Goal: Task Accomplishment & Management: Use online tool/utility

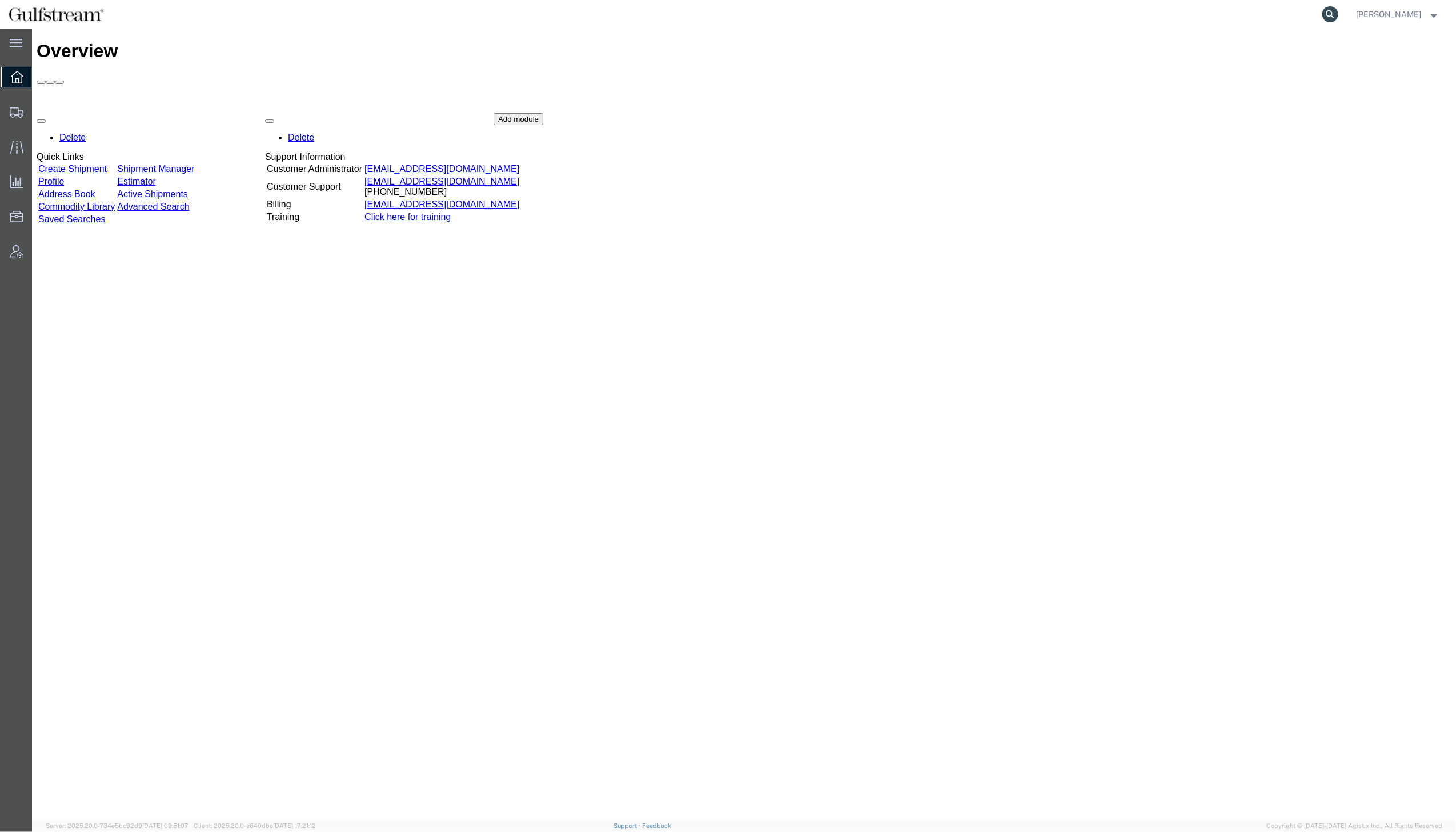
click at [1338, 15] on icon at bounding box center [1330, 14] width 16 height 16
click at [1239, 12] on input "search" at bounding box center [1149, 14] width 347 height 28
paste input "448617849798"
type input "448617849798"
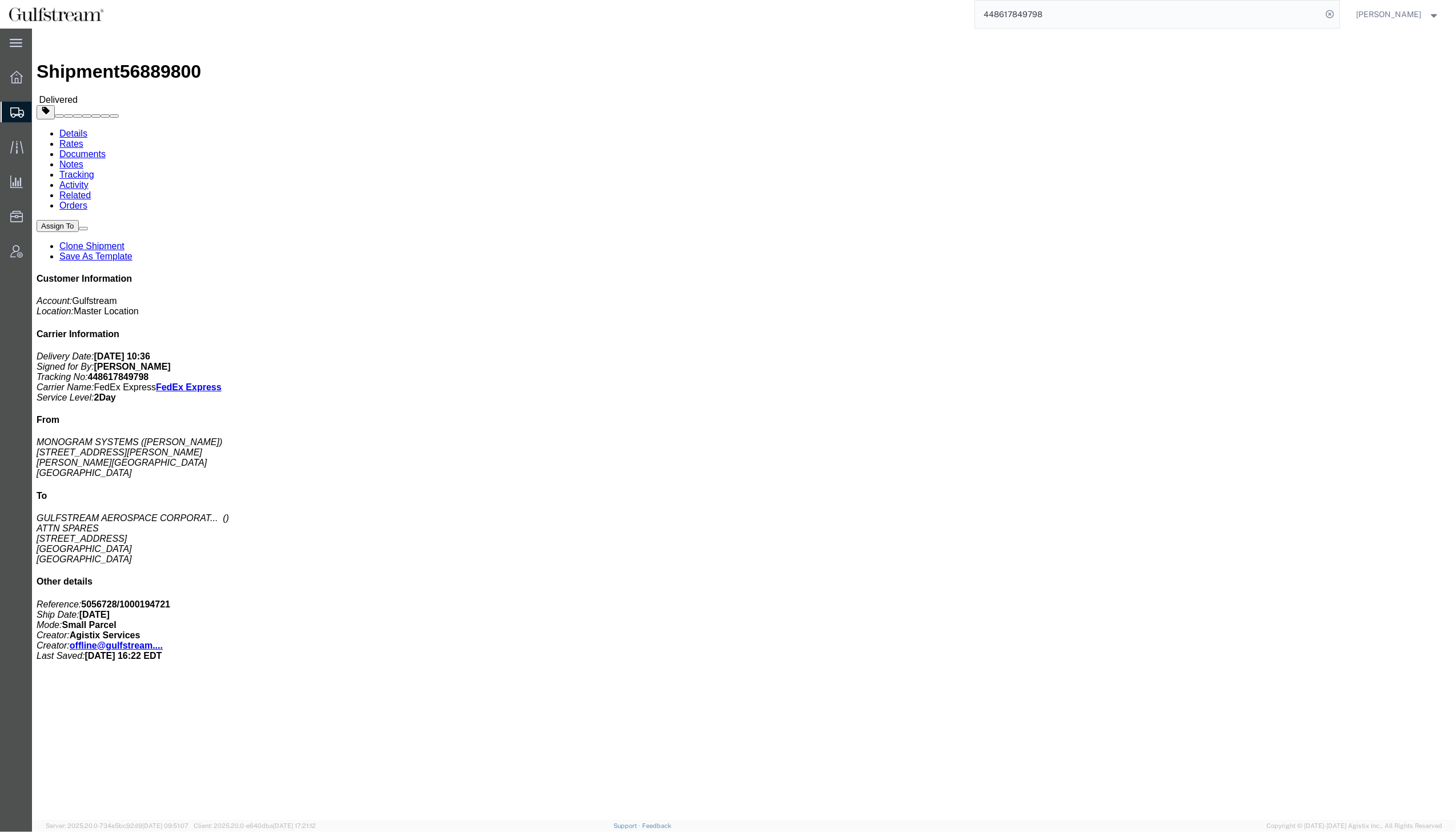
click link "Rates"
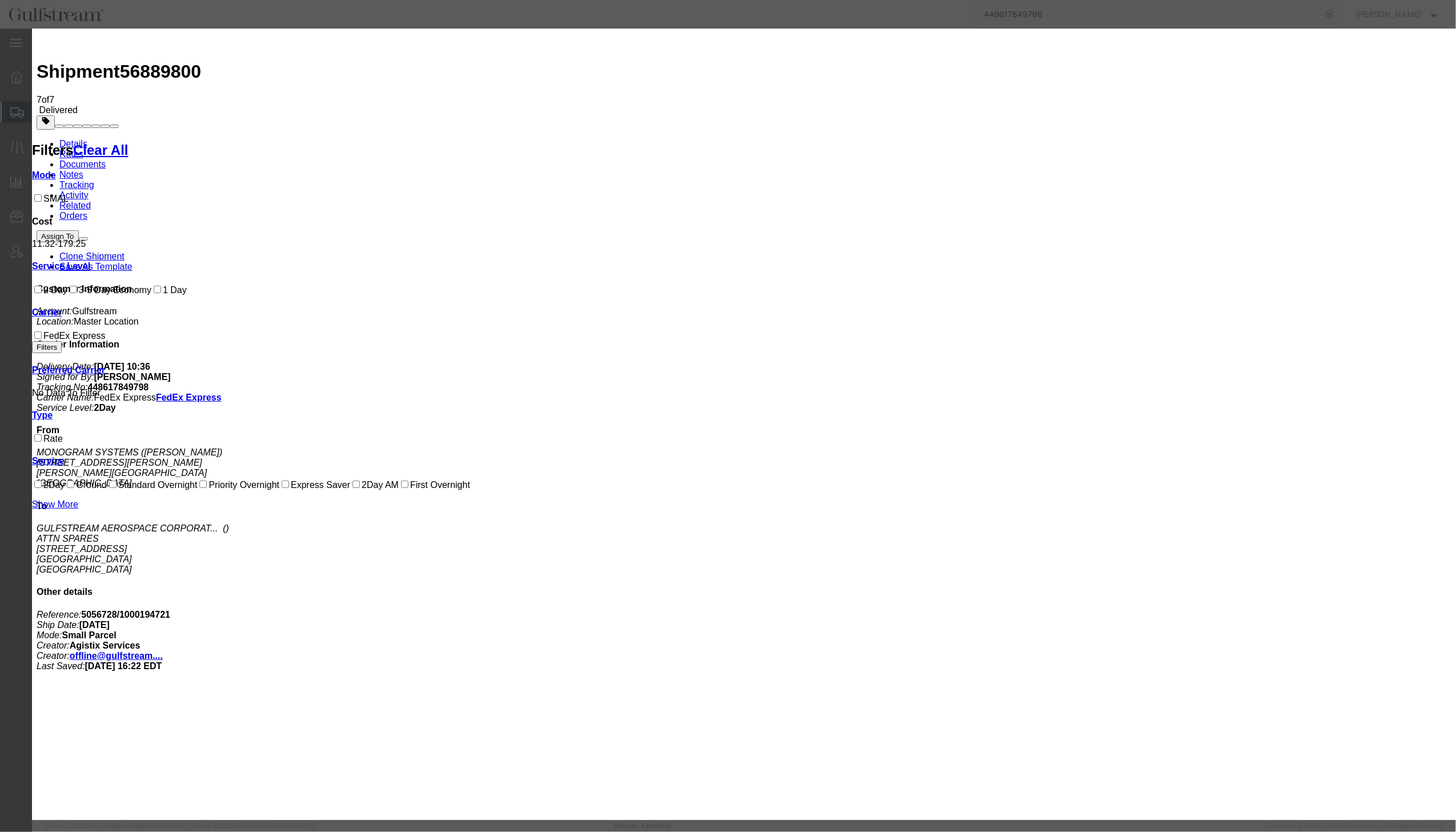
drag, startPoint x: 602, startPoint y: 125, endPoint x: 825, endPoint y: 217, distance: 241.2
drag, startPoint x: 613, startPoint y: 170, endPoint x: 840, endPoint y: 208, distance: 230.2
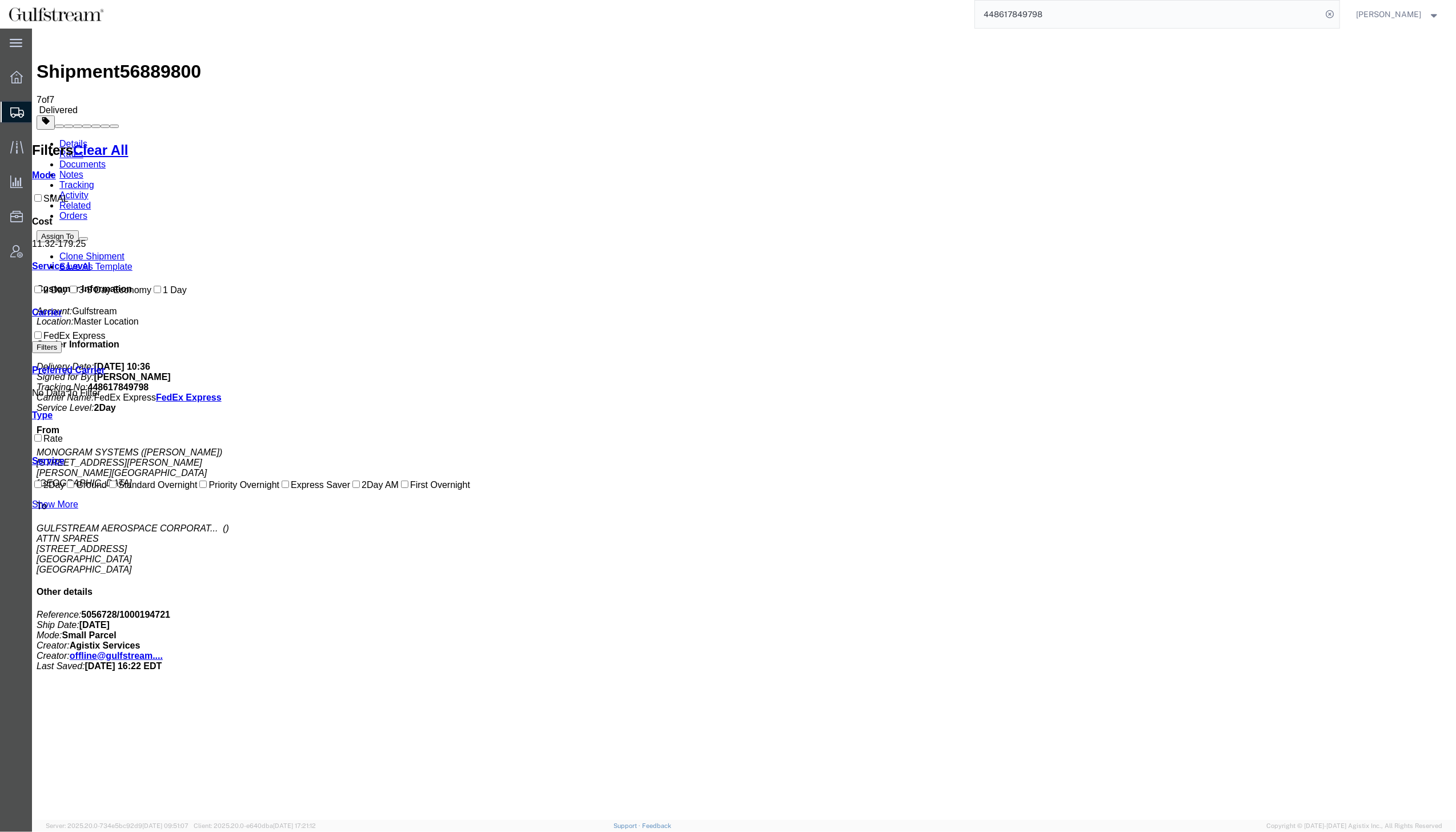
drag, startPoint x: 692, startPoint y: 138, endPoint x: 608, endPoint y: 134, distance: 84.1
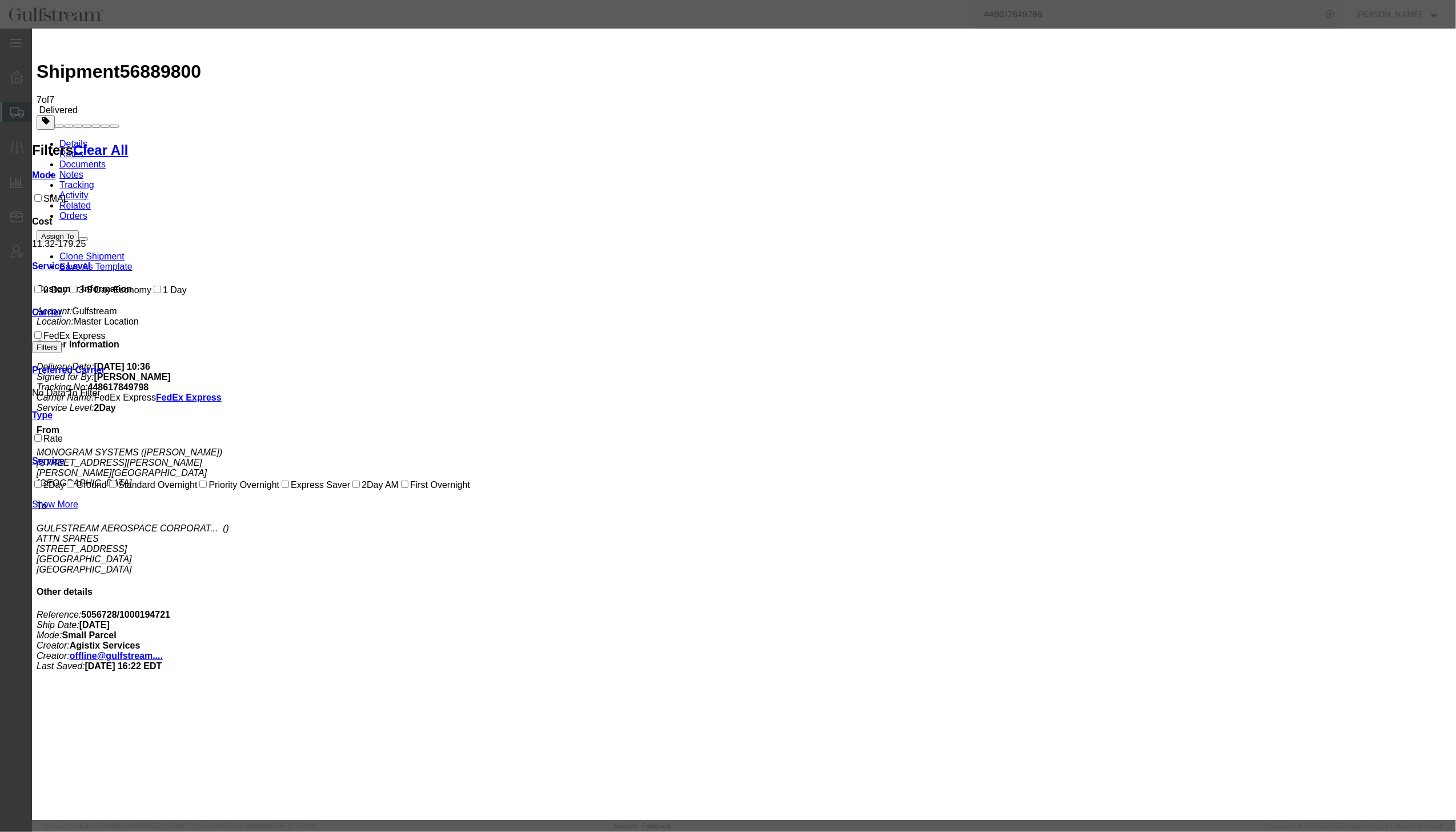
drag, startPoint x: 804, startPoint y: 211, endPoint x: 687, endPoint y: 163, distance: 126.5
drag, startPoint x: 615, startPoint y: 150, endPoint x: 819, endPoint y: 115, distance: 207.0
drag, startPoint x: 798, startPoint y: 376, endPoint x: 796, endPoint y: 370, distance: 6.3
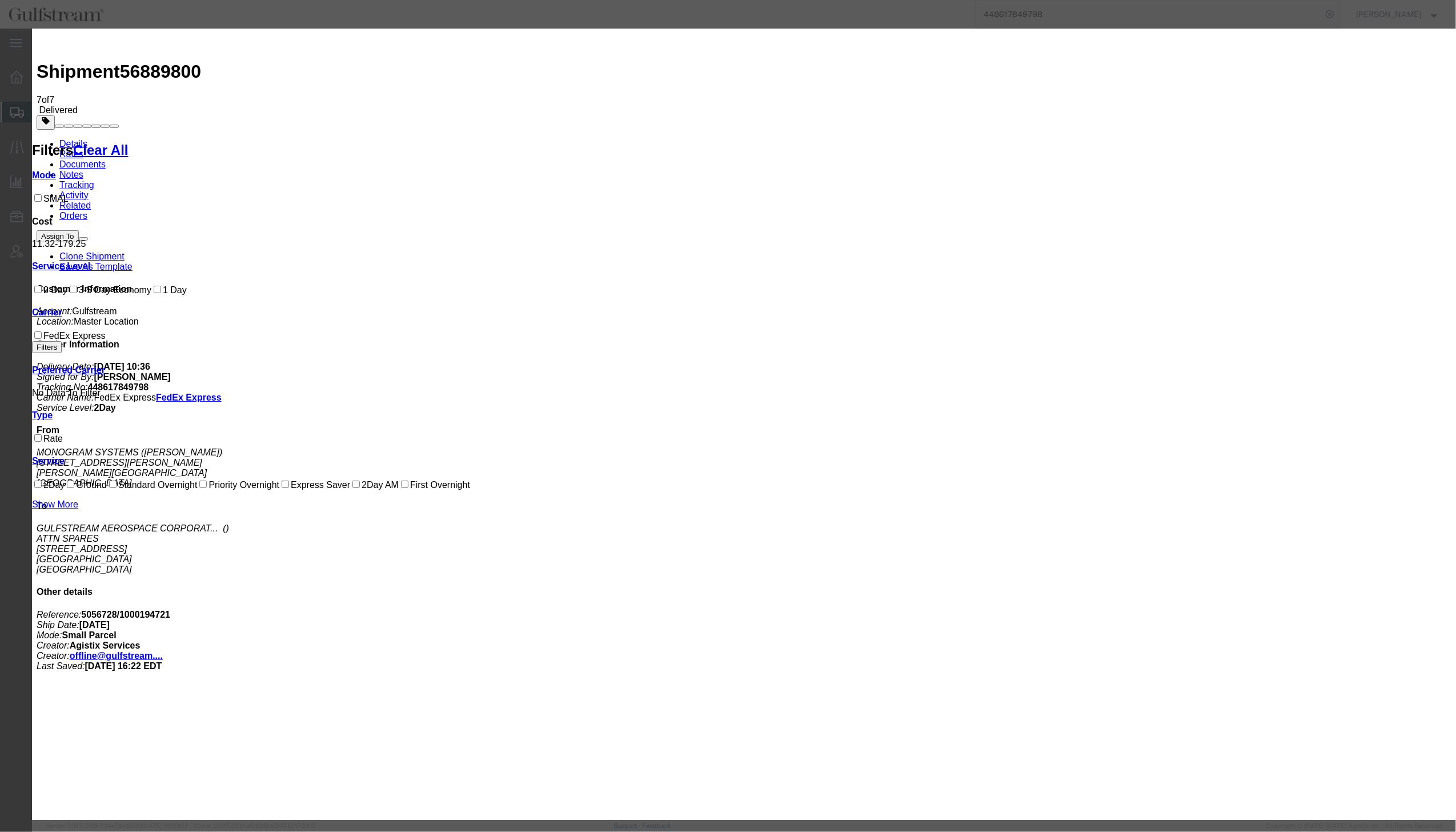
drag, startPoint x: 781, startPoint y: 124, endPoint x: 676, endPoint y: 159, distance: 110.7
drag, startPoint x: 719, startPoint y: 55, endPoint x: 505, endPoint y: 338, distance: 354.8
drag, startPoint x: 566, startPoint y: 467, endPoint x: 439, endPoint y: 458, distance: 127.3
drag, startPoint x: 578, startPoint y: 494, endPoint x: 441, endPoint y: 458, distance: 141.7
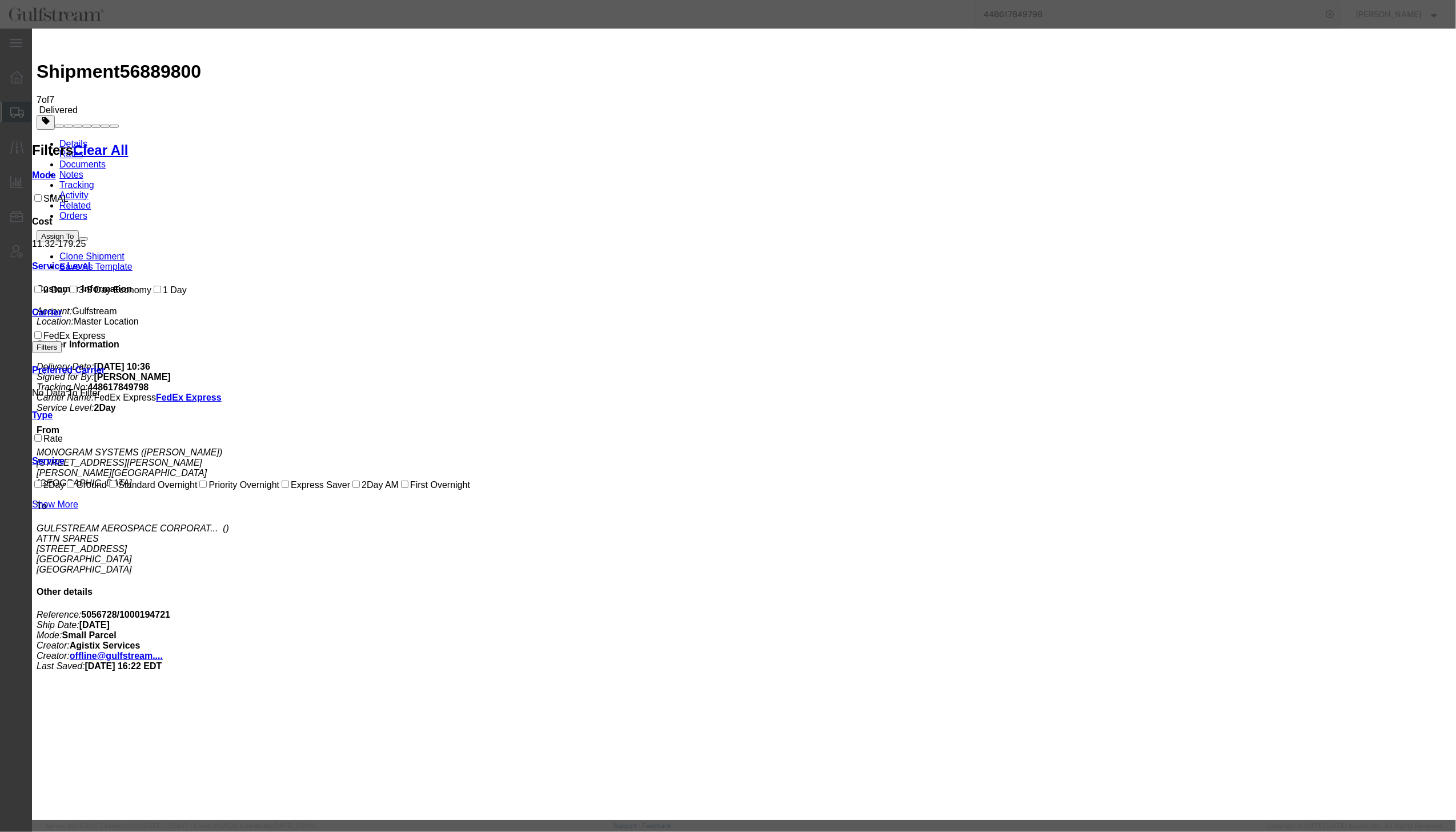
drag, startPoint x: 576, startPoint y: 494, endPoint x: 458, endPoint y: 463, distance: 122.0
drag, startPoint x: 590, startPoint y: 494, endPoint x: 458, endPoint y: 474, distance: 133.5
drag, startPoint x: 573, startPoint y: 494, endPoint x: 442, endPoint y: 488, distance: 131.1
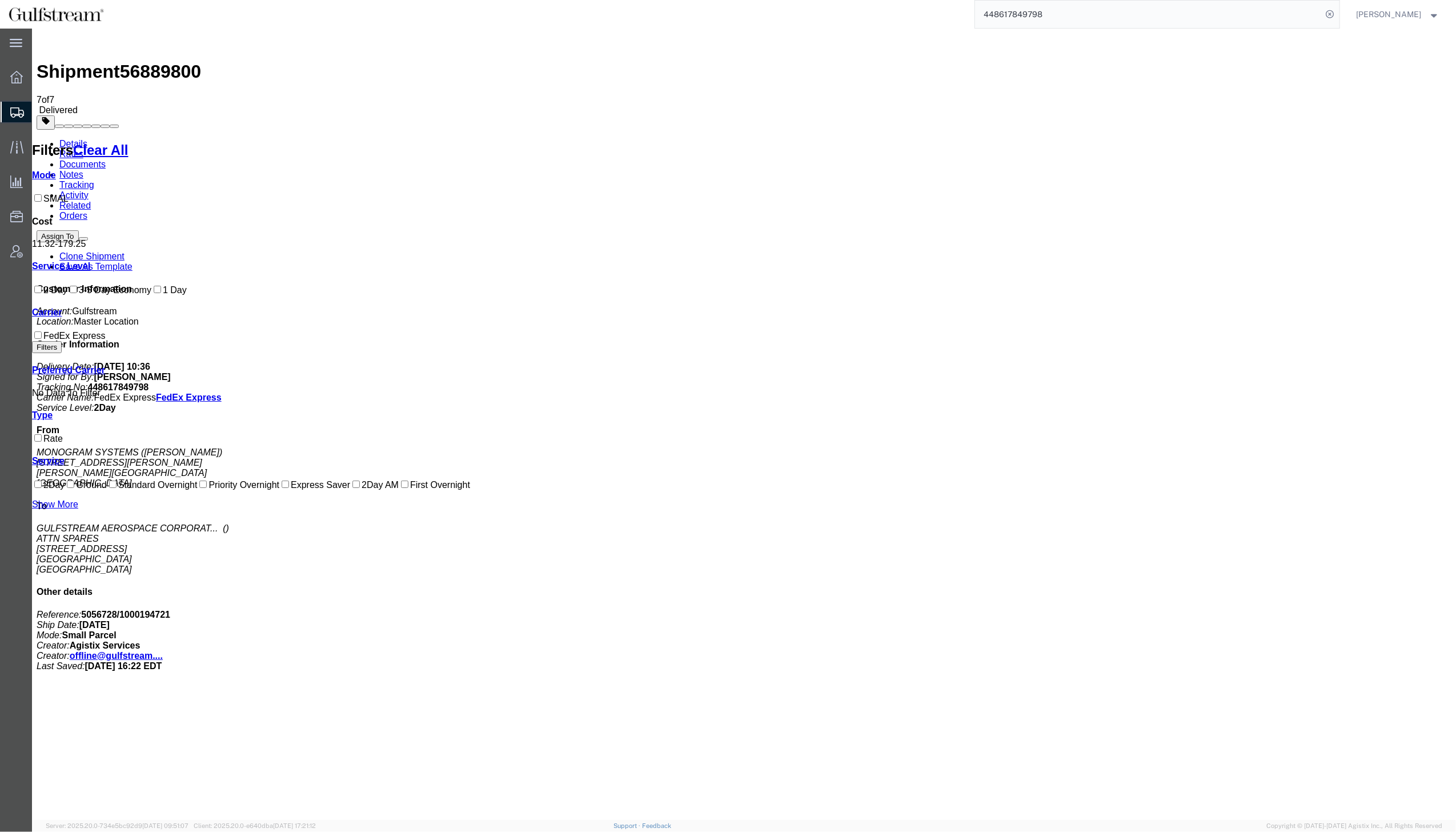
drag, startPoint x: 187, startPoint y: 138, endPoint x: 282, endPoint y: 141, distance: 95.0
drag, startPoint x: 932, startPoint y: 141, endPoint x: 987, endPoint y: 141, distance: 55.0
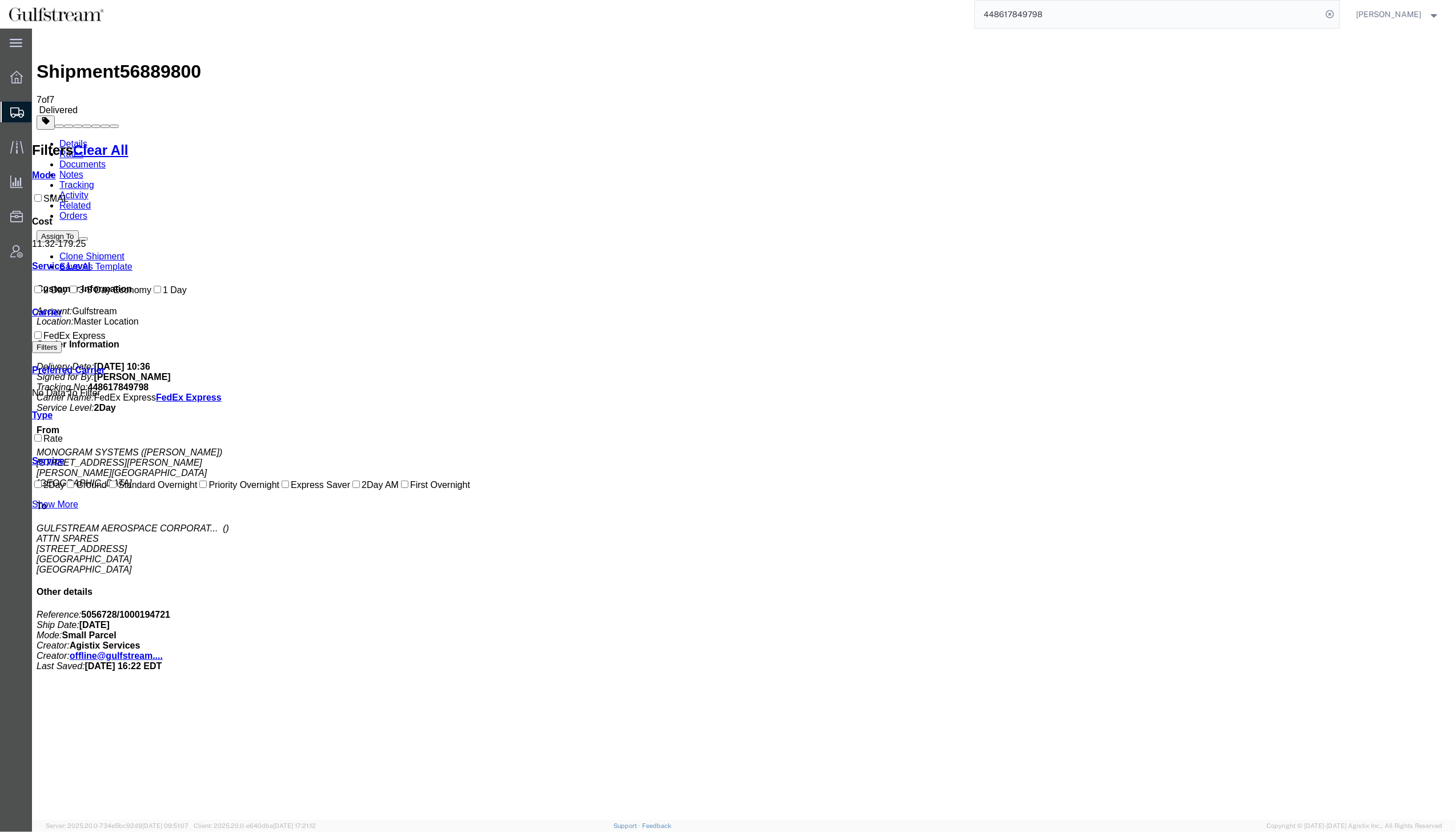
drag, startPoint x: 932, startPoint y: 137, endPoint x: 1011, endPoint y: 141, distance: 79.1
drag, startPoint x: 258, startPoint y: 142, endPoint x: 207, endPoint y: 154, distance: 52.4
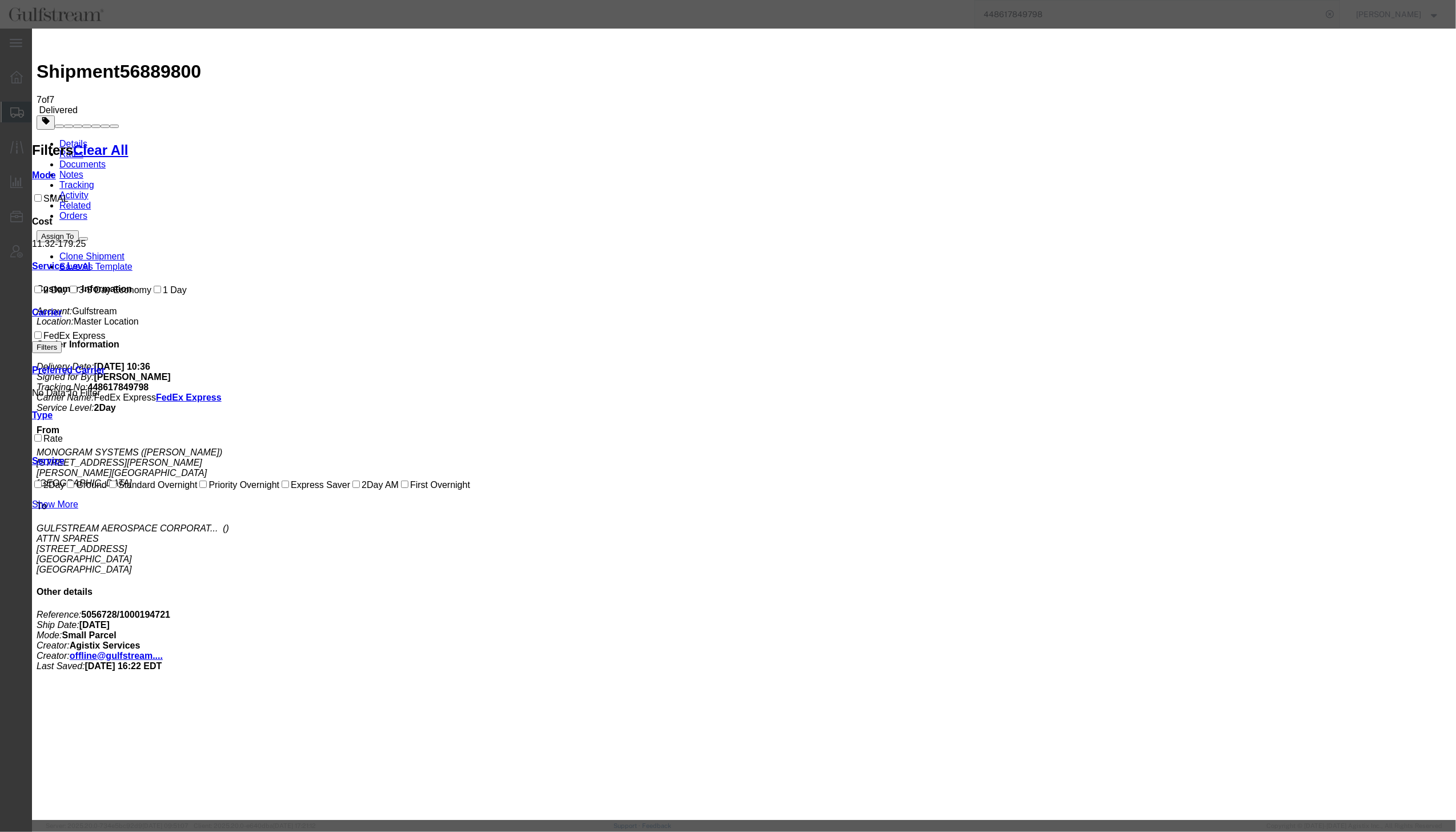
drag, startPoint x: 786, startPoint y: 121, endPoint x: 613, endPoint y: 122, distance: 173.0
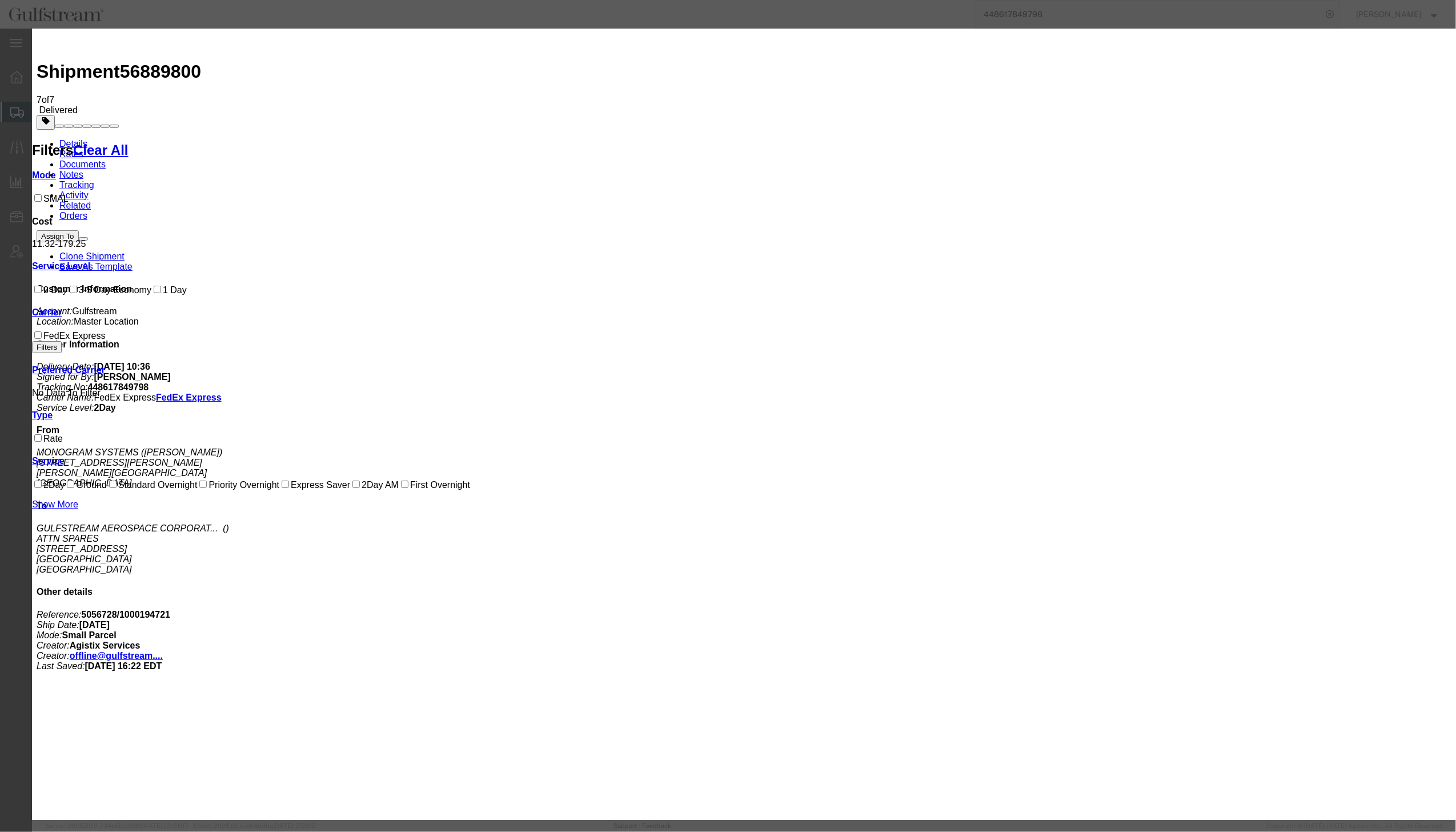
drag, startPoint x: 786, startPoint y: 127, endPoint x: 643, endPoint y: 121, distance: 143.1
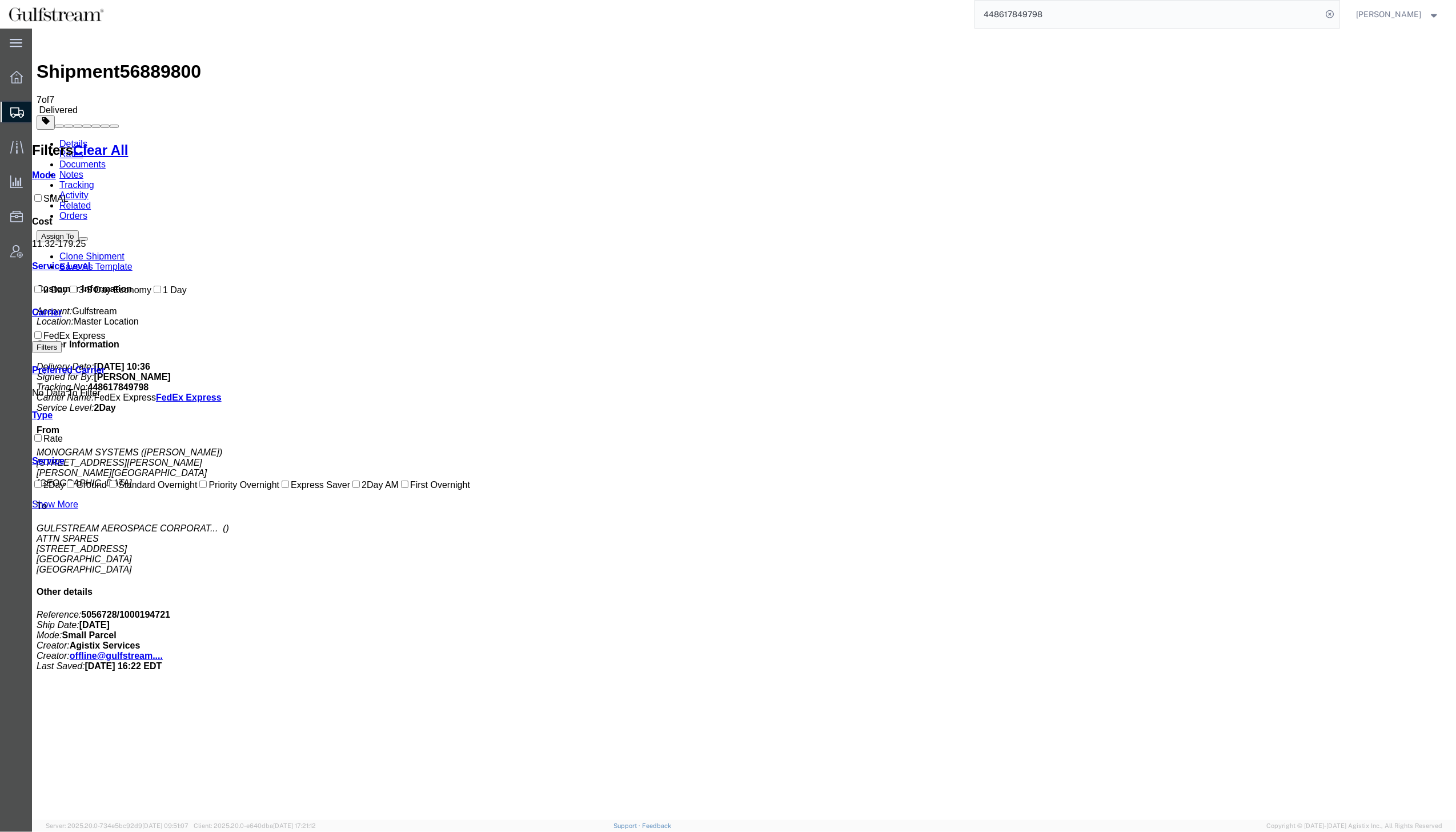
click at [18, 80] on icon at bounding box center [17, 77] width 13 height 13
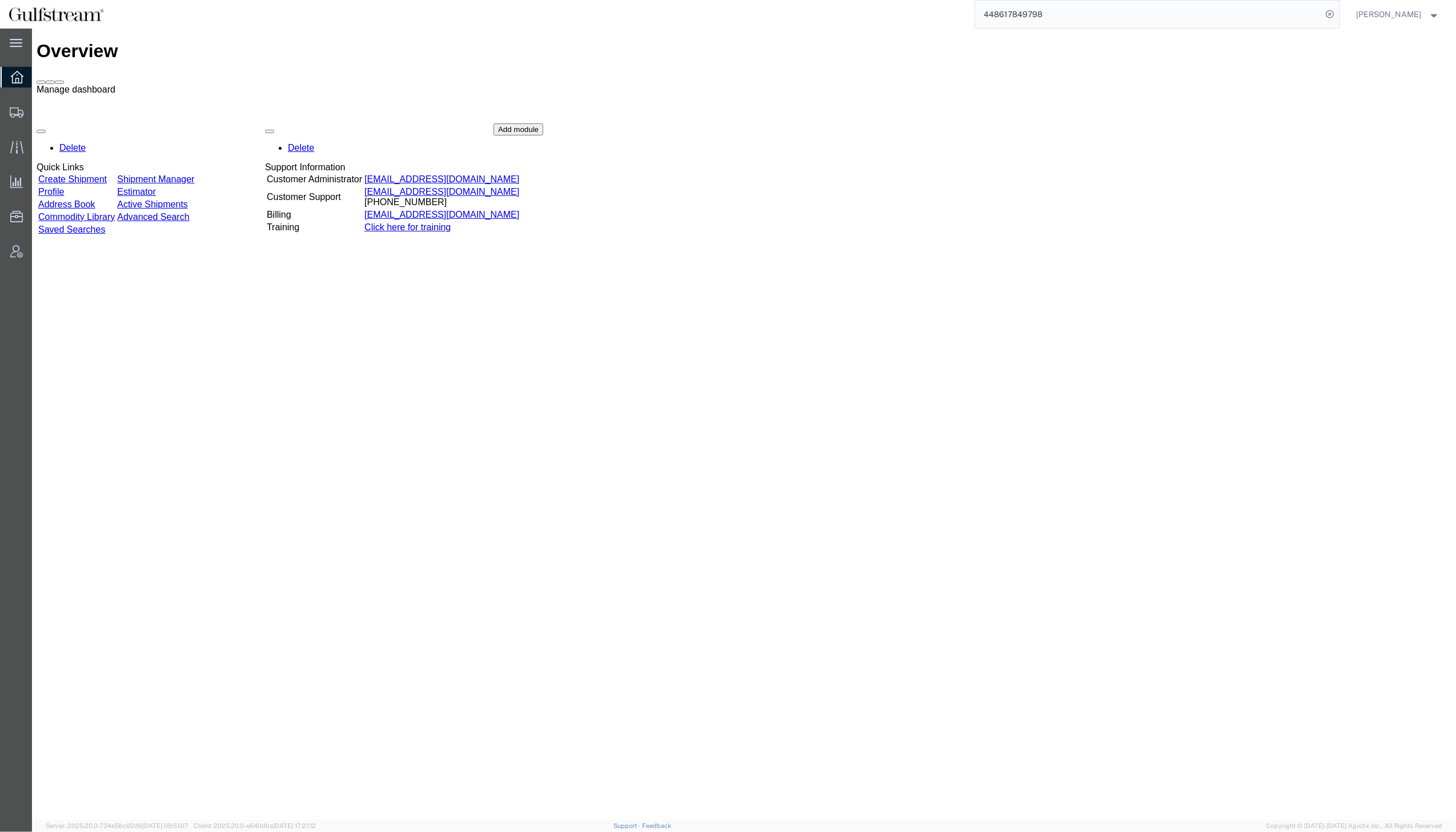
click at [59, 82] on span at bounding box center [59, 82] width 0 height 0
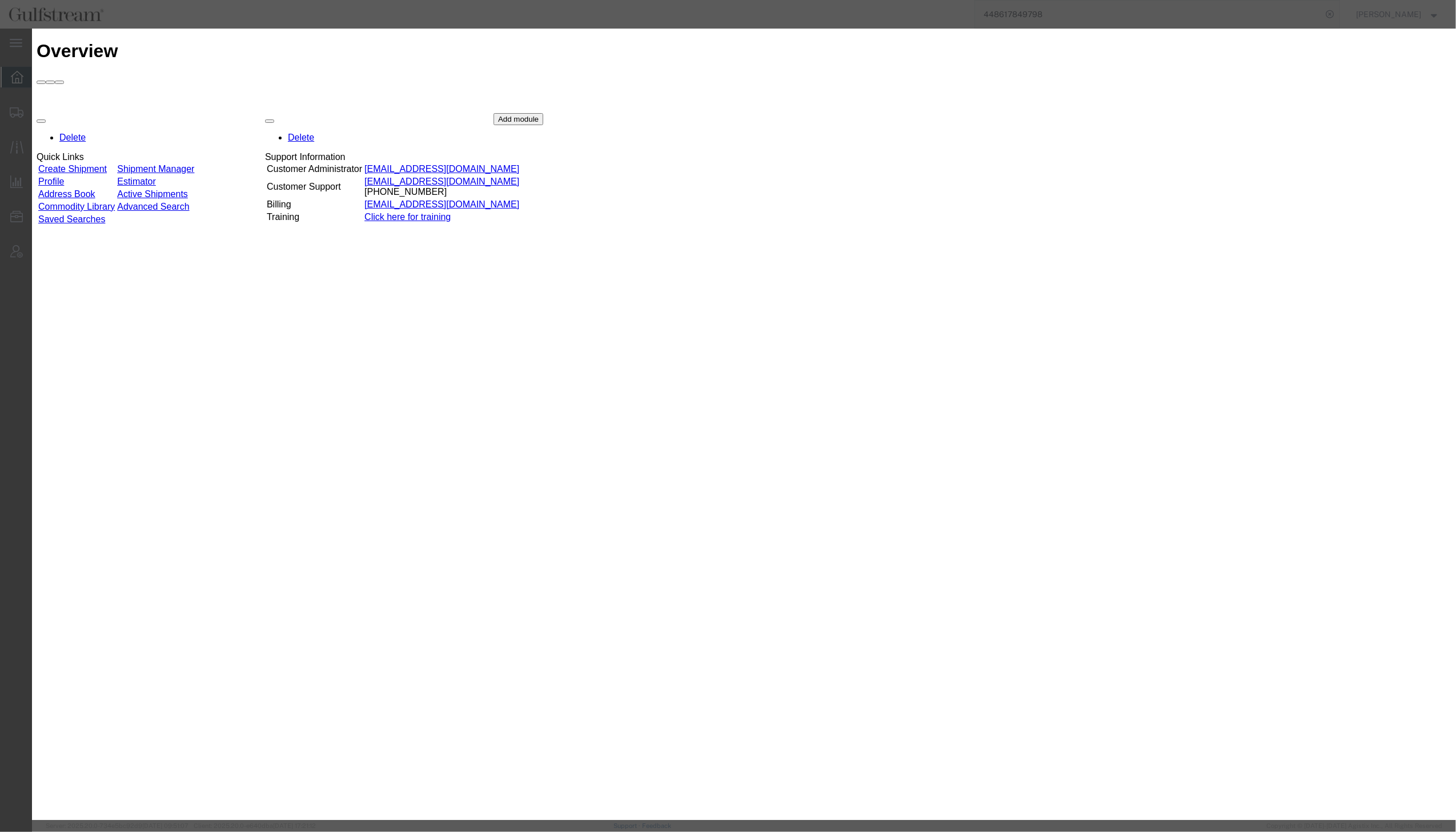
drag, startPoint x: 798, startPoint y: 113, endPoint x: 660, endPoint y: 115, distance: 138.0
drag, startPoint x: 814, startPoint y: 120, endPoint x: 658, endPoint y: 284, distance: 226.3
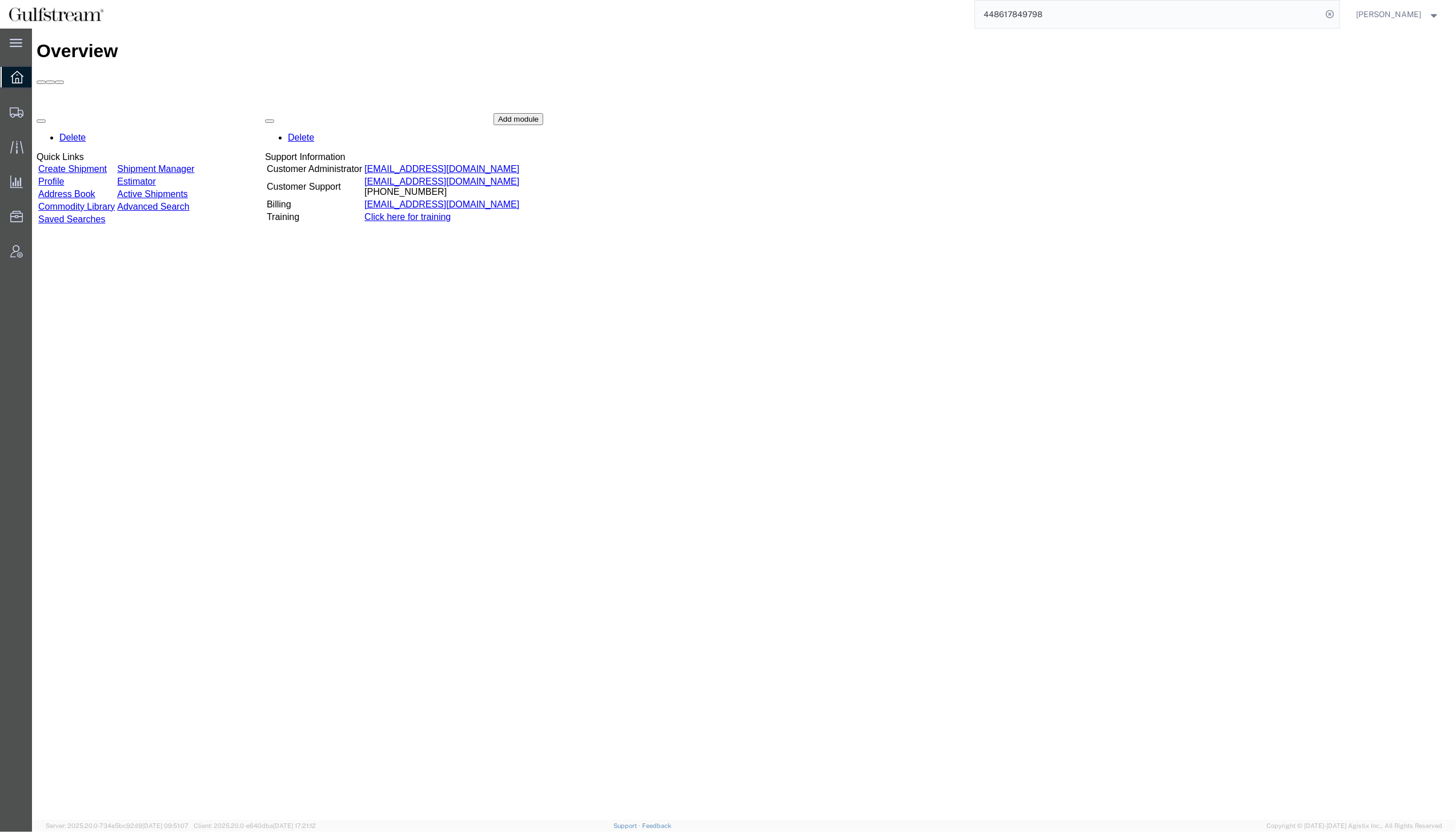
click at [1061, 204] on div "Delete Quick Links Create Shipment Shipment Manager Profile Estimator Address B…" at bounding box center [744, 199] width 1415 height 172
click at [0, 0] on span "Shipping Lane Rank" at bounding box center [0, 0] width 0 height 0
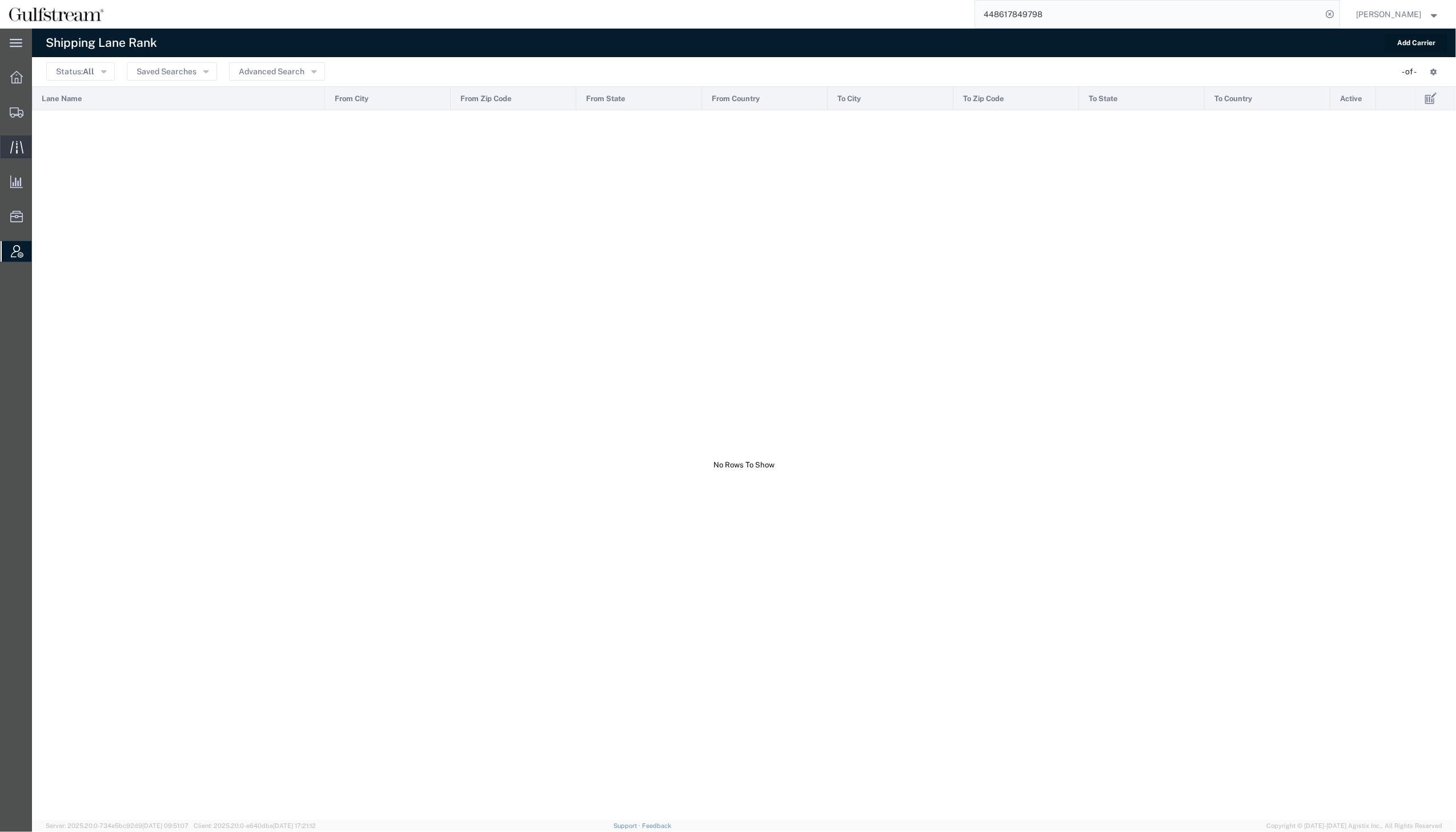
click at [9, 140] on div at bounding box center [17, 147] width 32 height 23
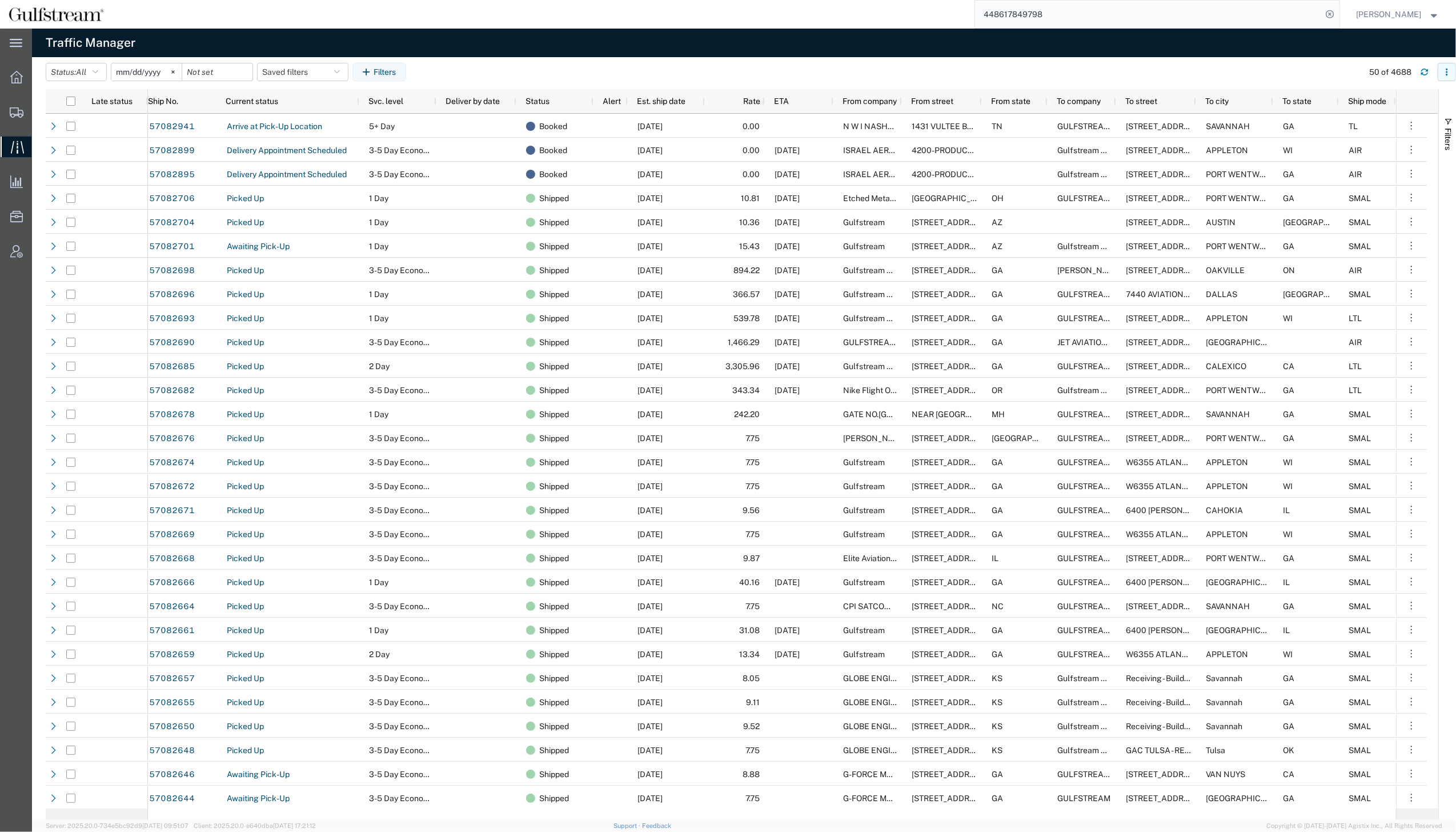
click at [1447, 71] on icon "button" at bounding box center [1446, 72] width 8 height 8
click at [1406, 142] on agx-table-column-manager-action "Manage columns" at bounding box center [1387, 149] width 64 height 23
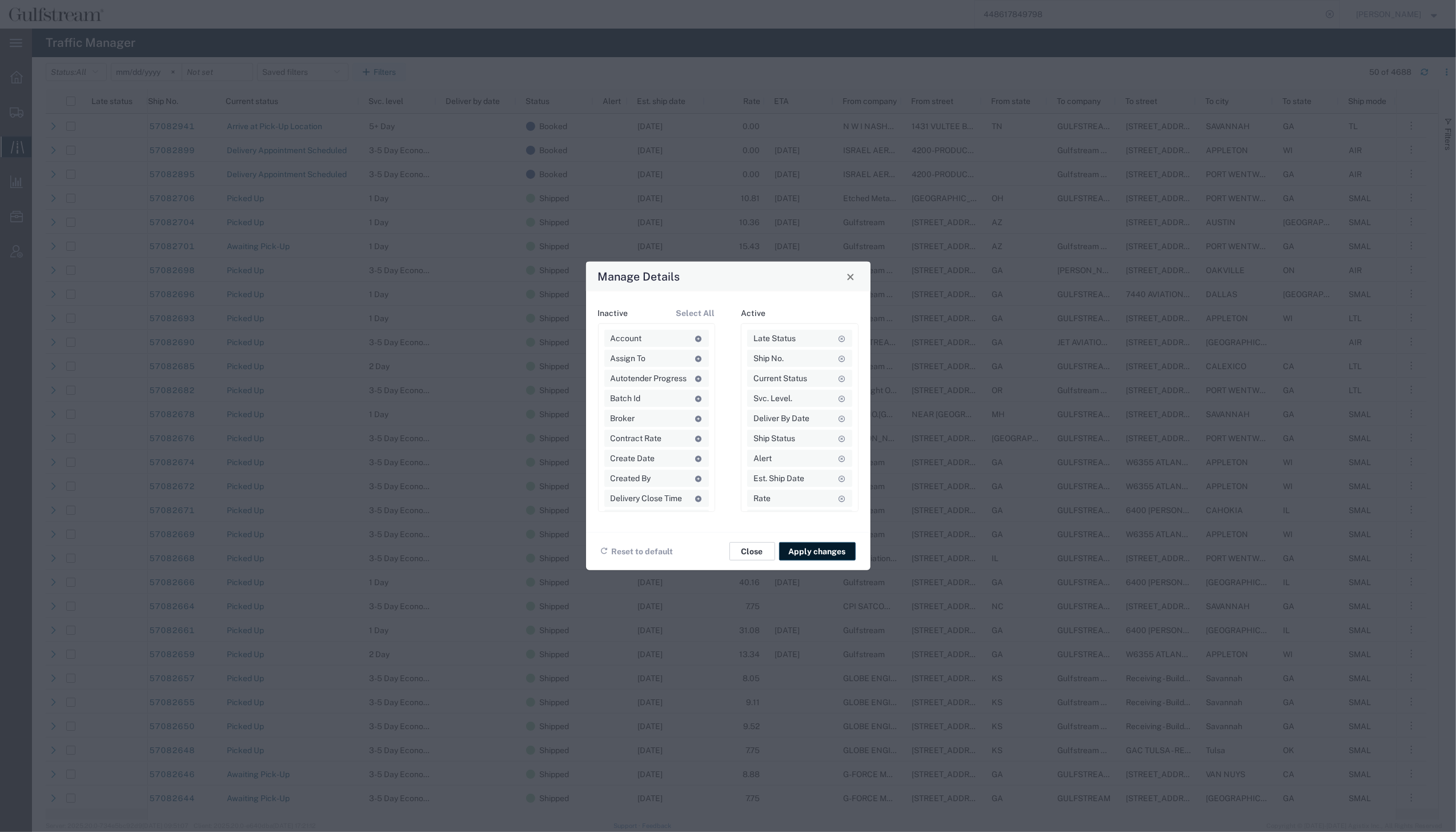
click at [751, 550] on button "Close" at bounding box center [752, 551] width 46 height 18
